Goal: Check status

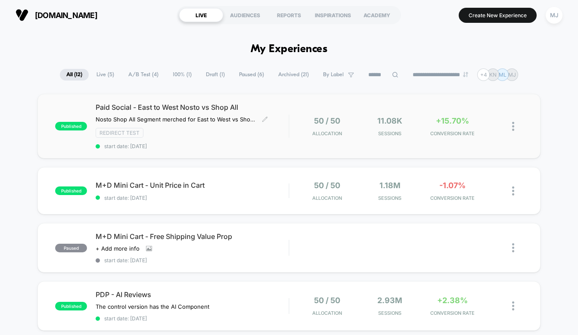
click at [231, 145] on span "start date: [DATE]" at bounding box center [192, 146] width 193 height 6
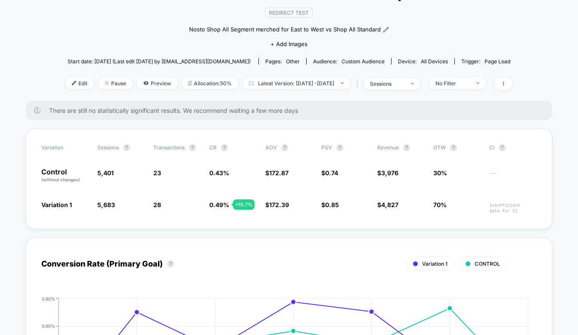
scroll to position [76, 0]
